Goal: Information Seeking & Learning: Learn about a topic

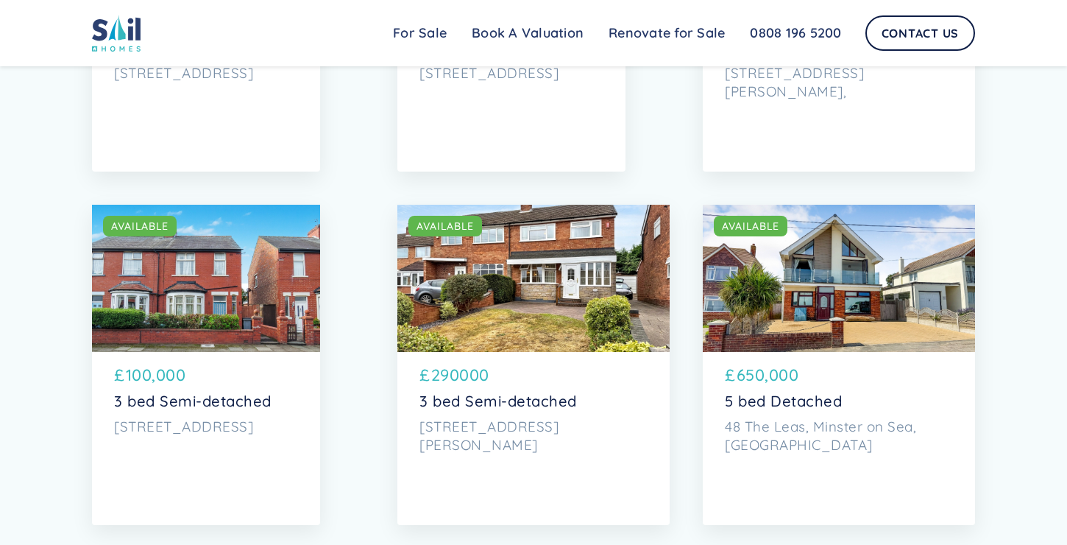
scroll to position [1866, 0]
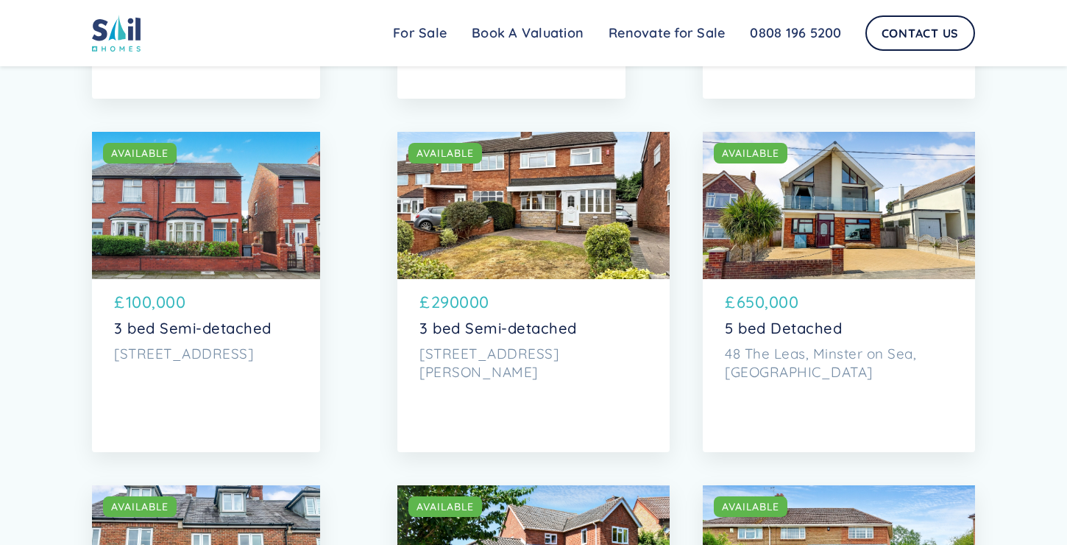
click at [261, 211] on div "SOLD AVAILABLE" at bounding box center [206, 205] width 228 height 147
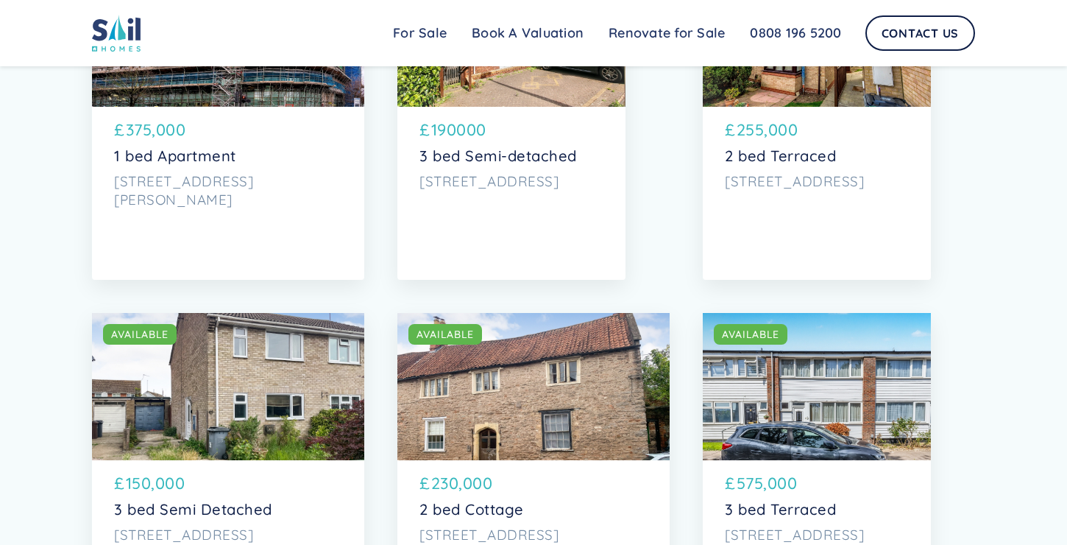
scroll to position [0, 0]
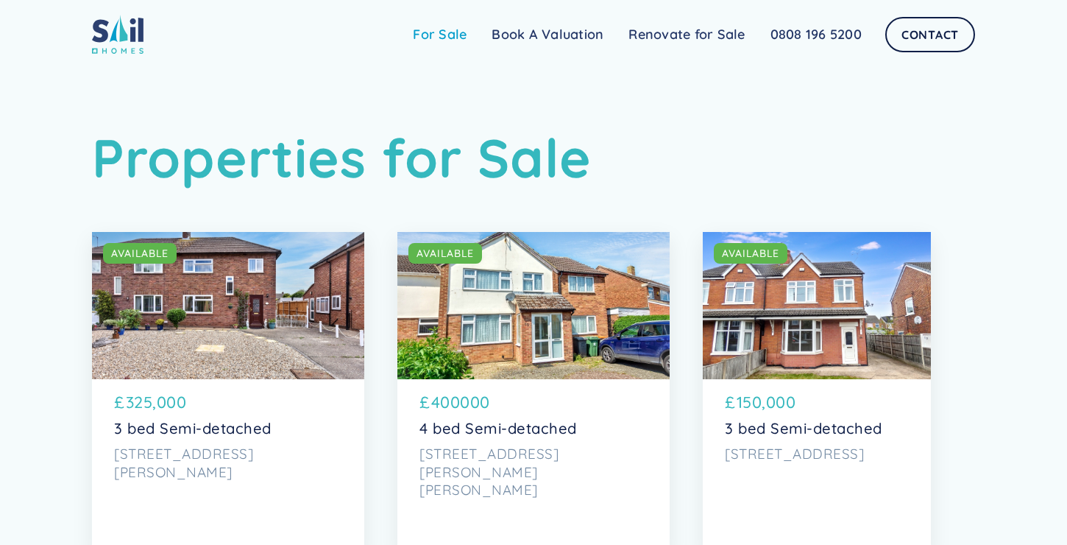
click at [458, 36] on link "For Sale" at bounding box center [439, 34] width 79 height 29
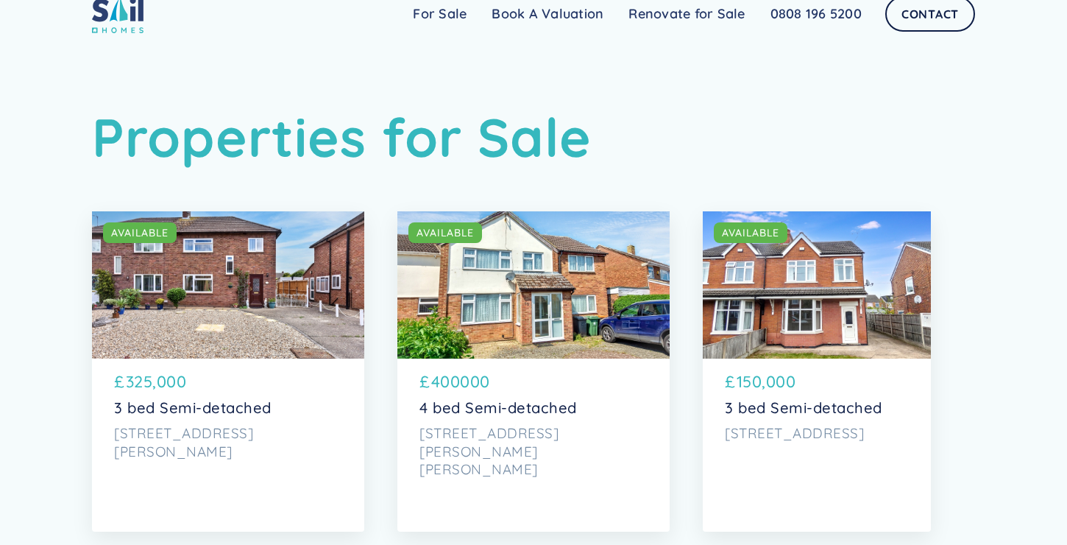
scroll to position [21, 0]
click at [662, 13] on link "Renovate for Sale" at bounding box center [686, 13] width 141 height 29
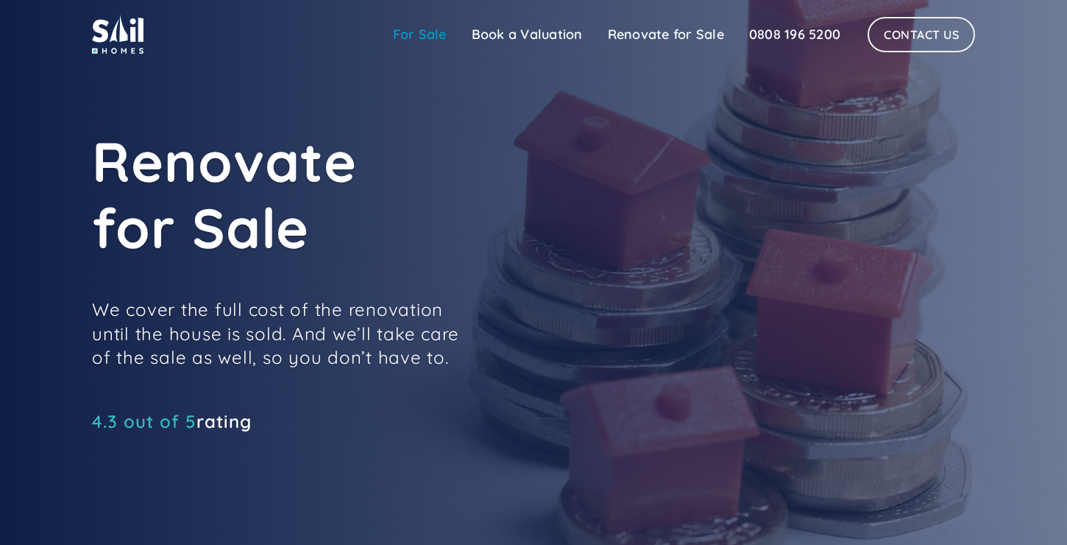
click at [418, 37] on link "For Sale" at bounding box center [419, 34] width 79 height 29
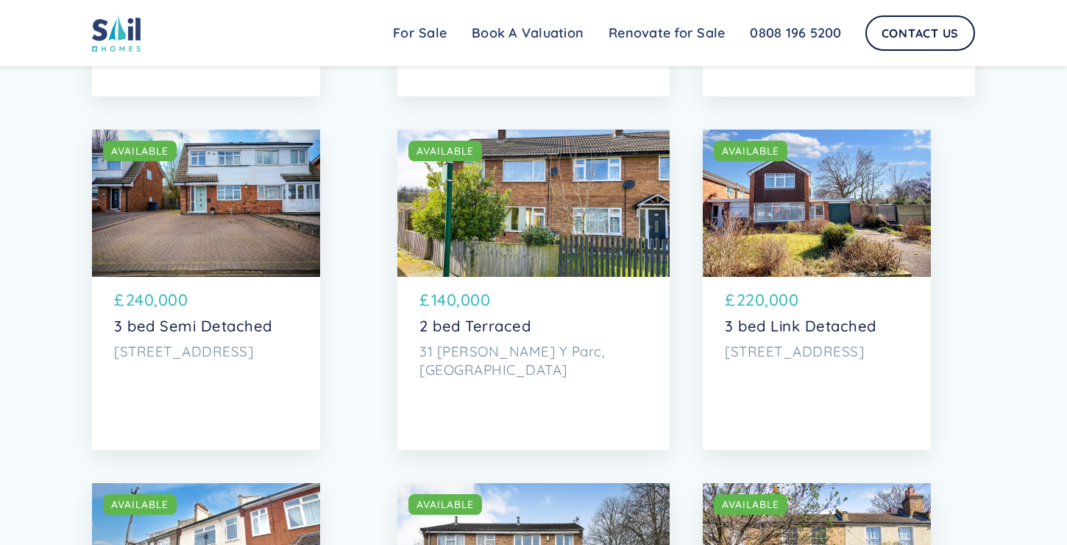
scroll to position [3989, 0]
click at [847, 197] on div "SOLD AVAILABLE" at bounding box center [817, 202] width 228 height 147
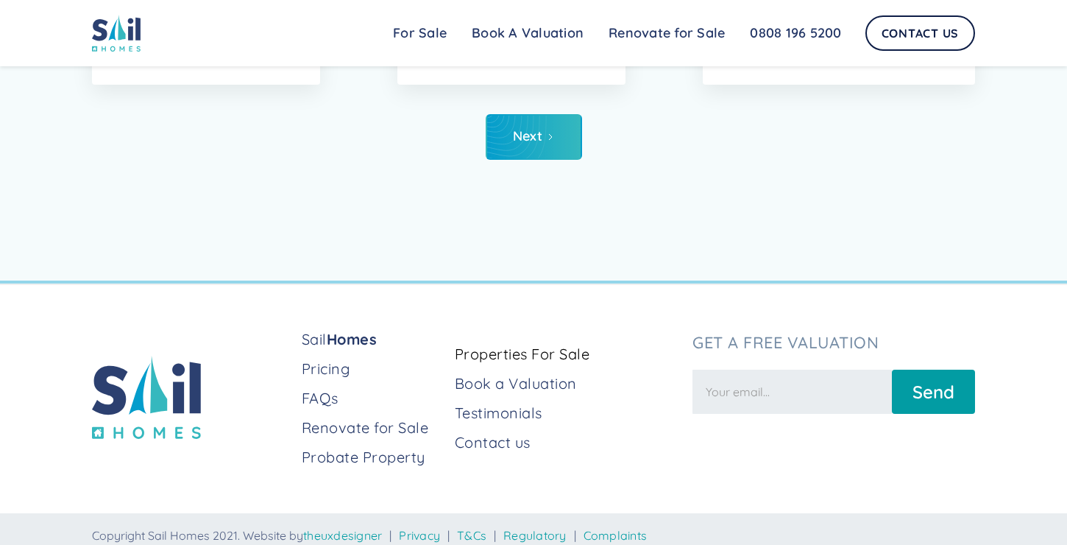
scroll to position [7284, 0]
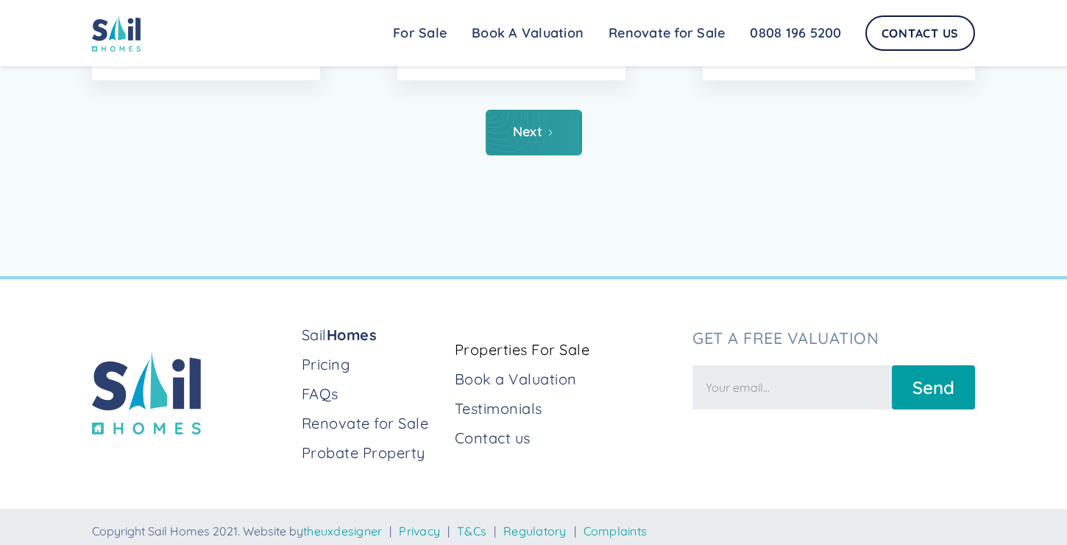
click at [535, 134] on div "Next" at bounding box center [528, 131] width 30 height 15
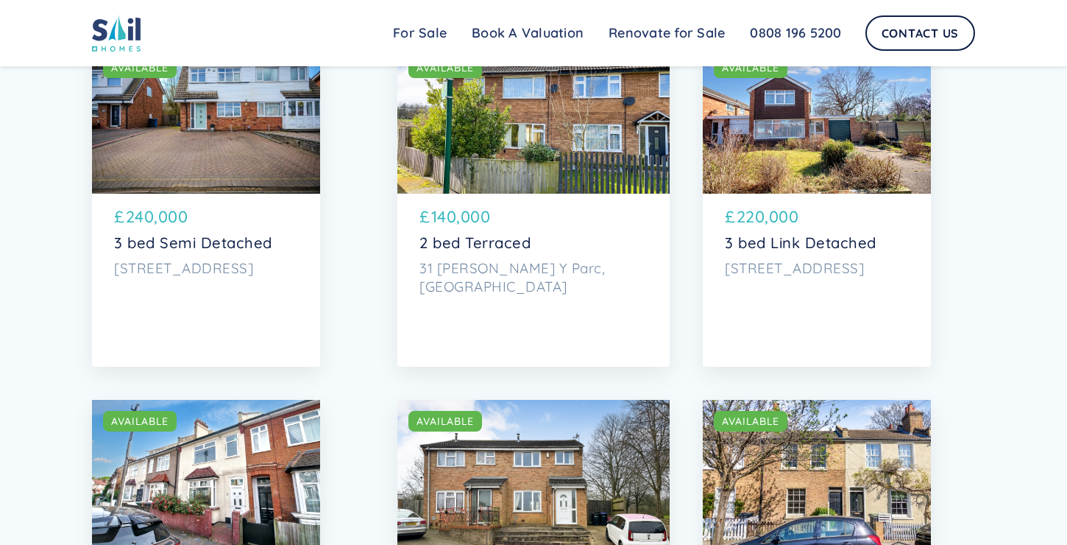
scroll to position [4070, 0]
click at [926, 130] on div "SOLD AVAILABLE" at bounding box center [817, 120] width 228 height 147
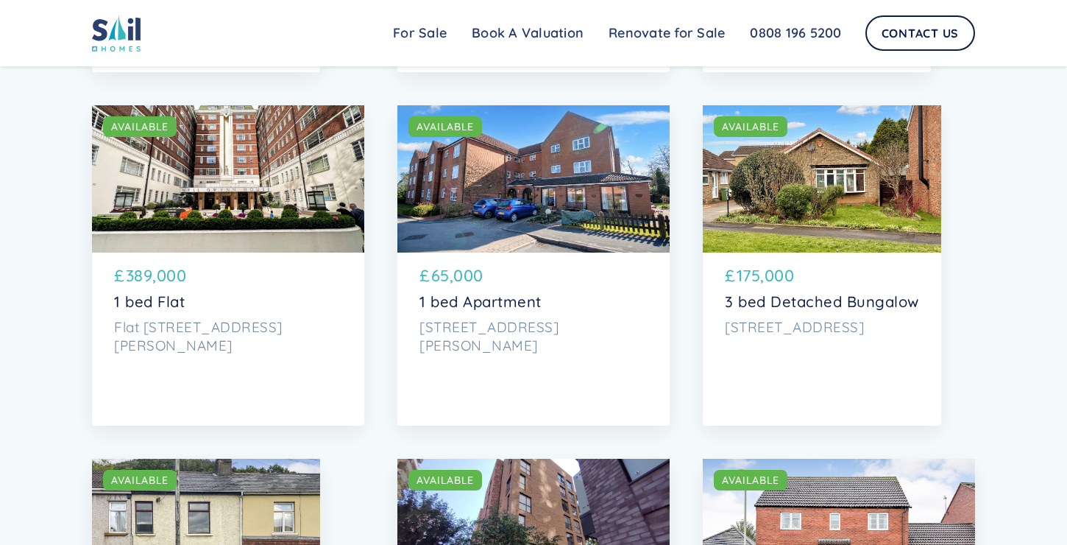
scroll to position [3156, 0]
